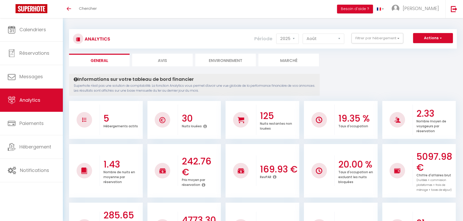
select select "2025"
select select "8"
drag, startPoint x: 397, startPoint y: 74, endPoint x: 424, endPoint y: 40, distance: 43.4
drag, startPoint x: 424, startPoint y: 40, endPoint x: 431, endPoint y: 92, distance: 52.9
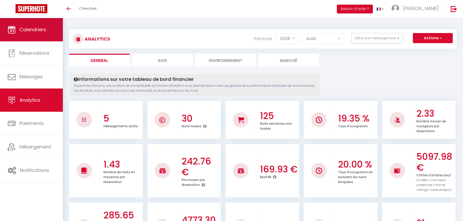
click at [32, 29] on span "Calendriers" at bounding box center [32, 29] width 27 height 6
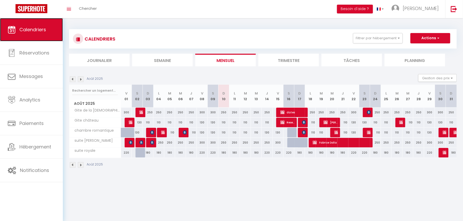
click at [35, 33] on link "Calendriers" at bounding box center [31, 29] width 63 height 23
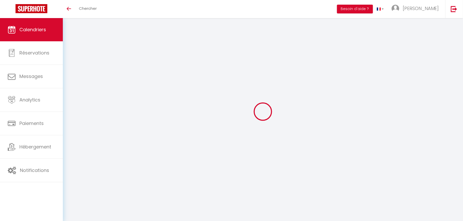
select select
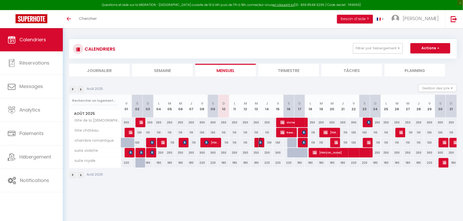
click at [259, 143] on img at bounding box center [260, 143] width 4 height 4
select select "OK"
select select "KO"
select select "0"
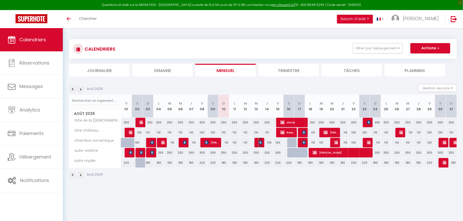
select select "1"
select select
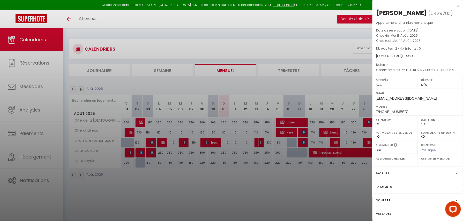
scroll to position [10, 0]
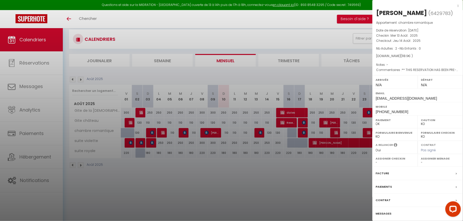
click at [261, 183] on div at bounding box center [231, 110] width 463 height 221
